Goal: Find specific page/section: Find specific page/section

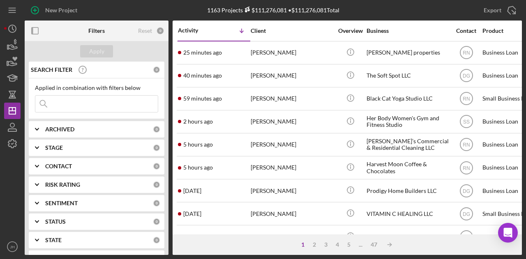
click at [55, 104] on input at bounding box center [96, 104] width 122 height 16
type input "locally grown"
click at [93, 50] on div "Apply" at bounding box center [96, 51] width 15 height 12
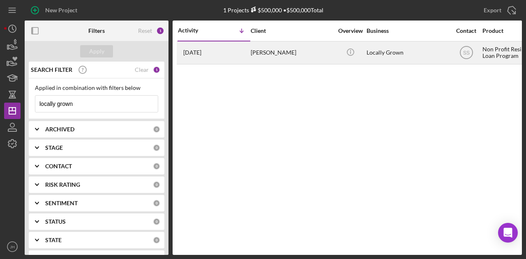
click at [264, 53] on div "[PERSON_NAME]" at bounding box center [292, 53] width 82 height 22
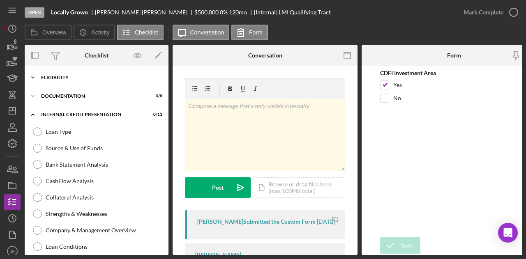
click at [33, 80] on icon "Icon/Expander" at bounding box center [33, 77] width 16 height 16
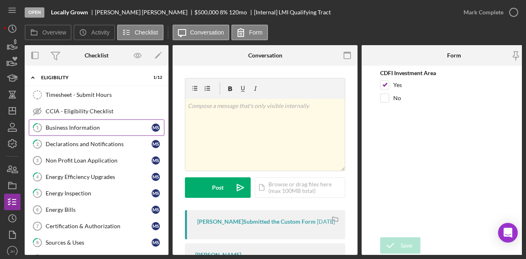
click at [78, 126] on div "Business Information" at bounding box center [99, 127] width 106 height 7
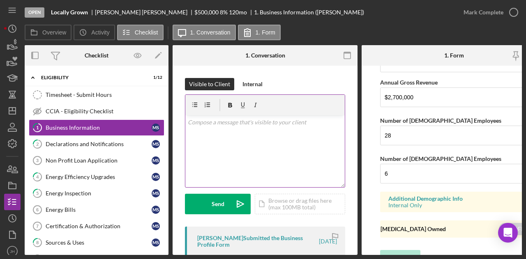
scroll to position [726, 0]
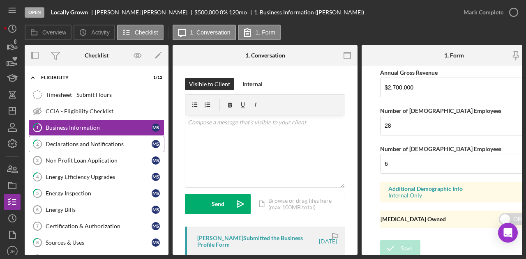
click at [71, 145] on div "Declarations and Notifications" at bounding box center [99, 144] width 106 height 7
